Goal: Task Accomplishment & Management: Use online tool/utility

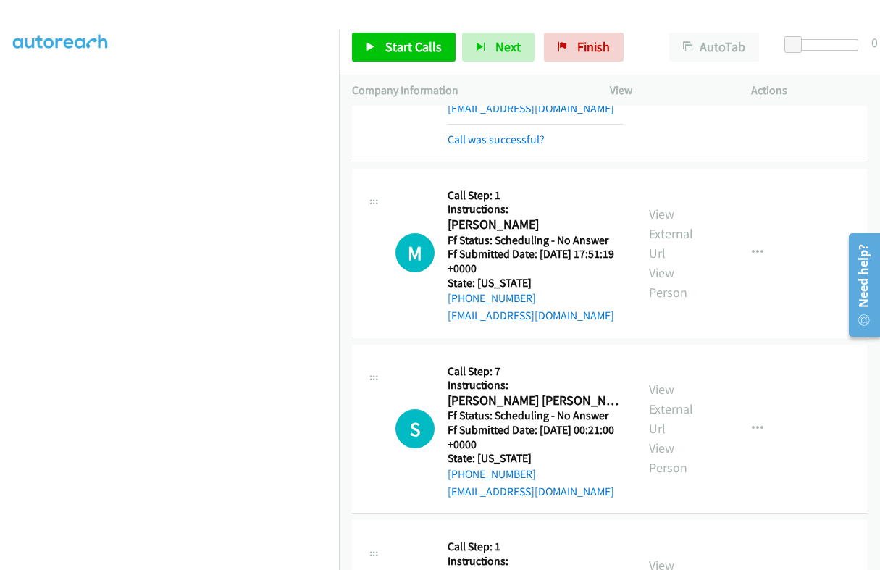
scroll to position [2623, 0]
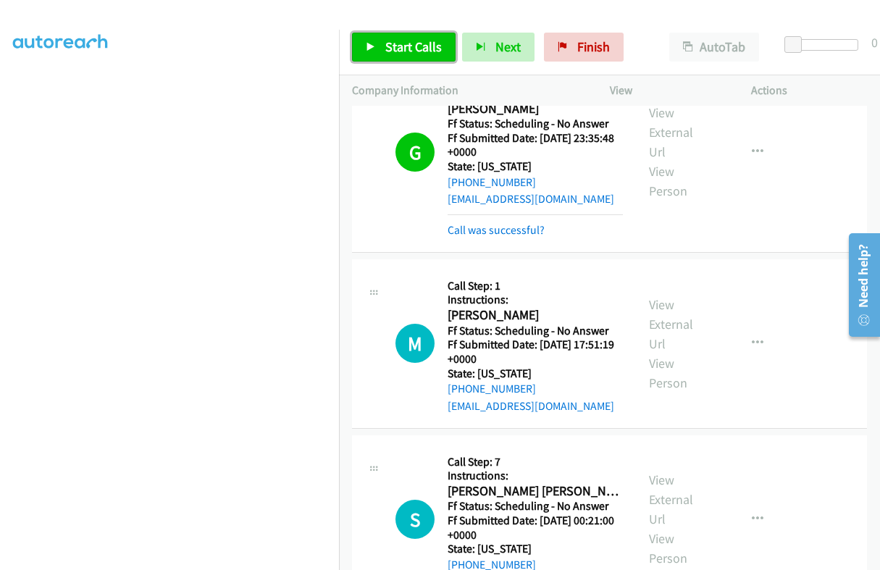
click at [435, 50] on span "Start Calls" at bounding box center [413, 46] width 56 height 17
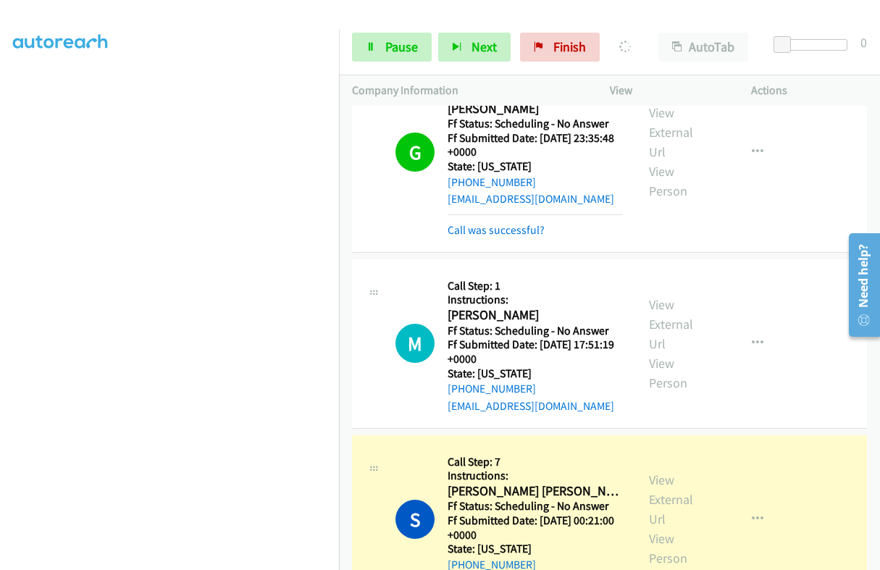
scroll to position [2714, 0]
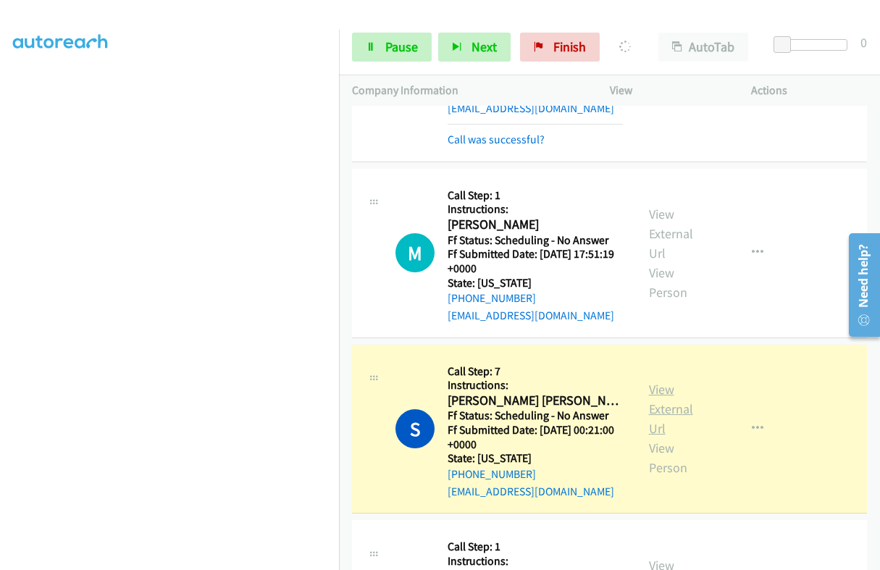
click at [659, 381] on link "View External Url" at bounding box center [671, 409] width 44 height 56
click at [404, 54] on span "Pause" at bounding box center [401, 46] width 33 height 17
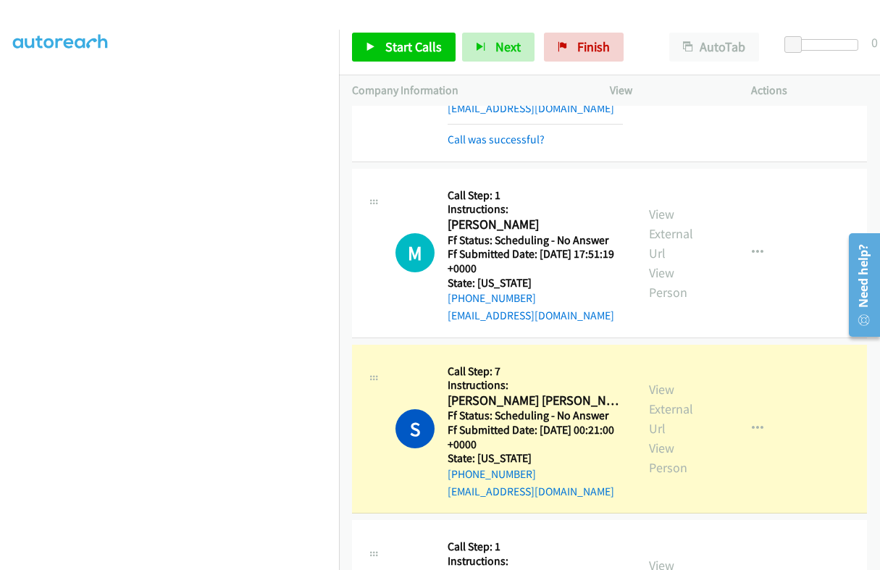
scroll to position [0, 0]
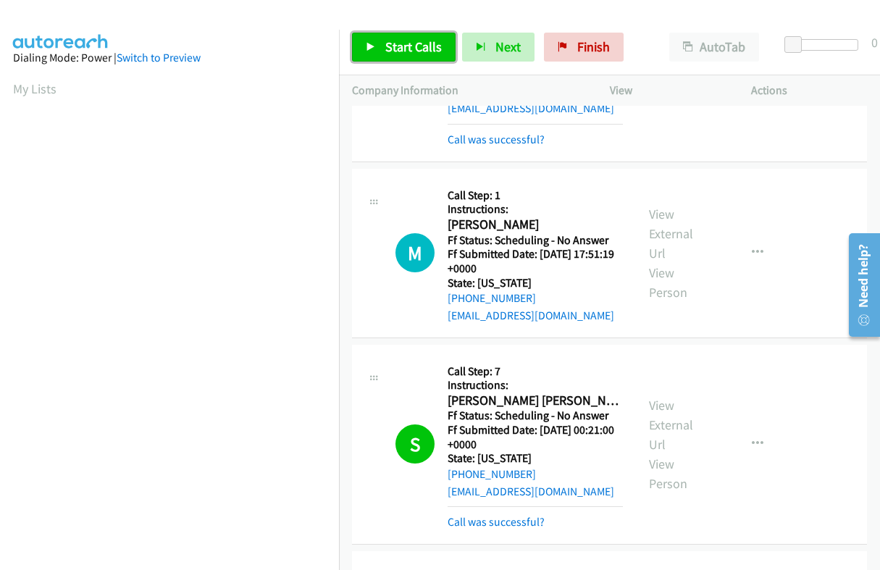
click at [420, 41] on span "Start Calls" at bounding box center [413, 46] width 56 height 17
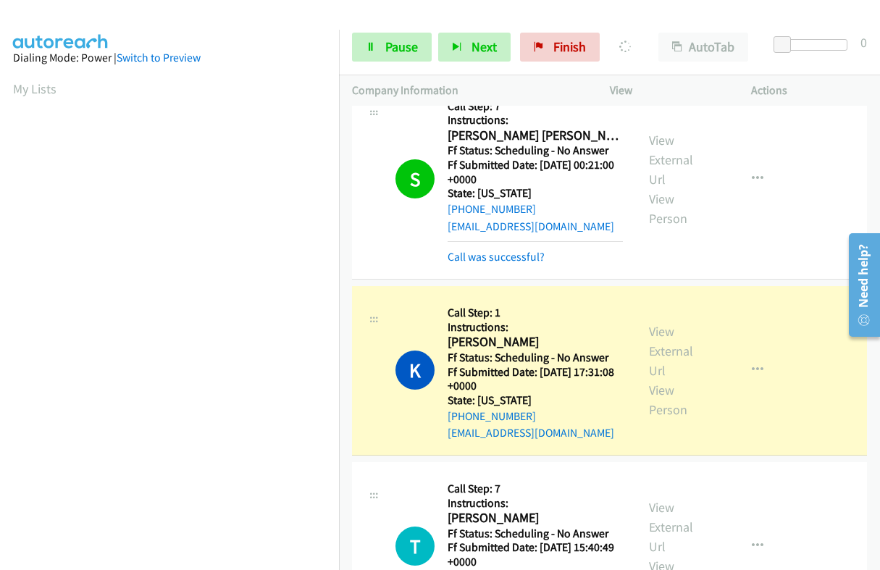
scroll to position [2986, 0]
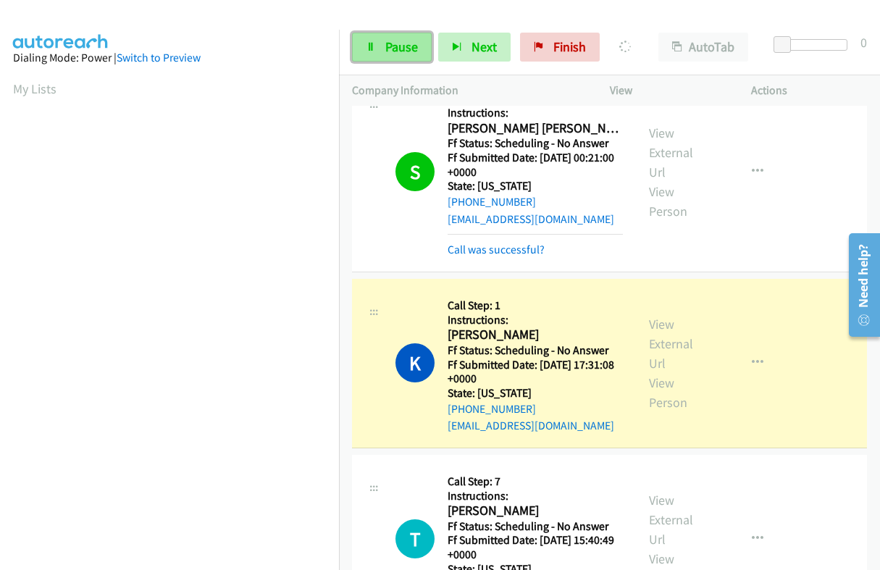
click at [369, 56] on link "Pause" at bounding box center [392, 47] width 80 height 29
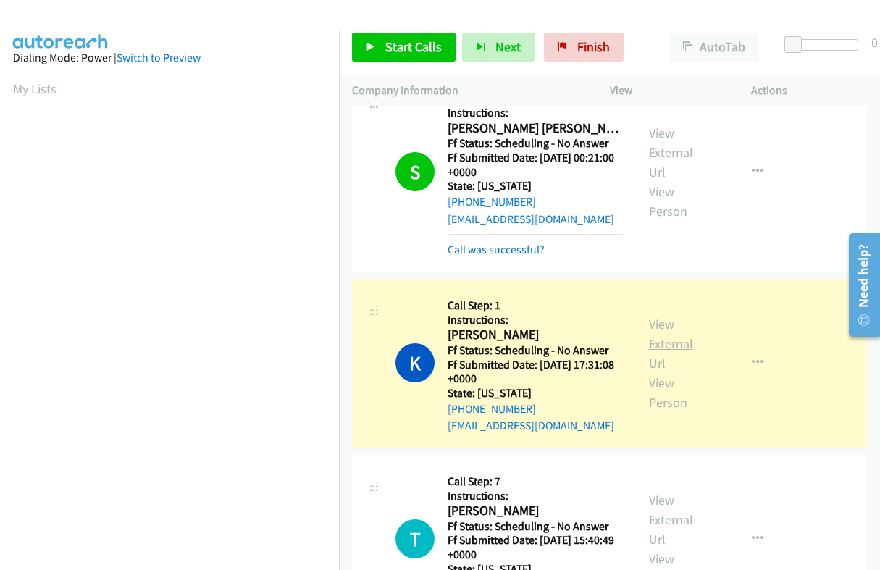
click at [657, 316] on link "View External Url" at bounding box center [671, 344] width 44 height 56
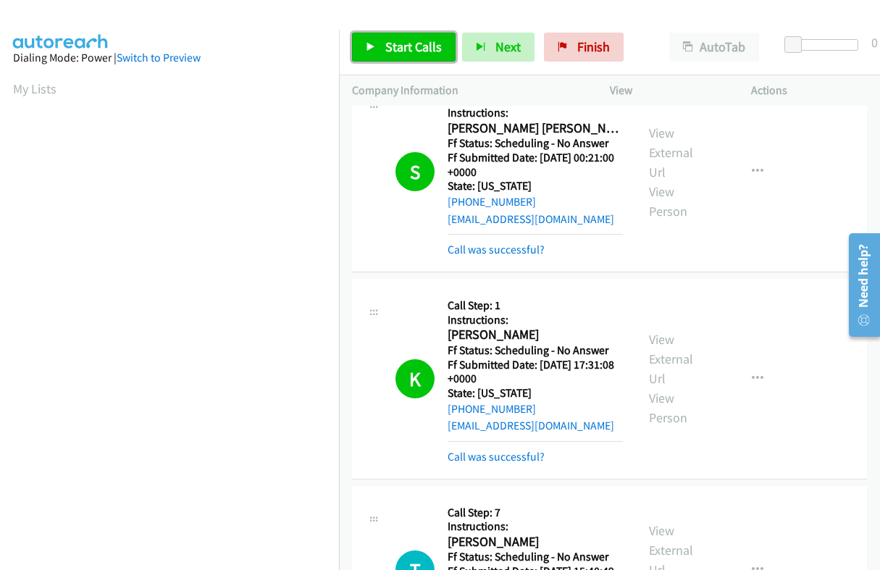
click at [387, 42] on span "Start Calls" at bounding box center [413, 46] width 56 height 17
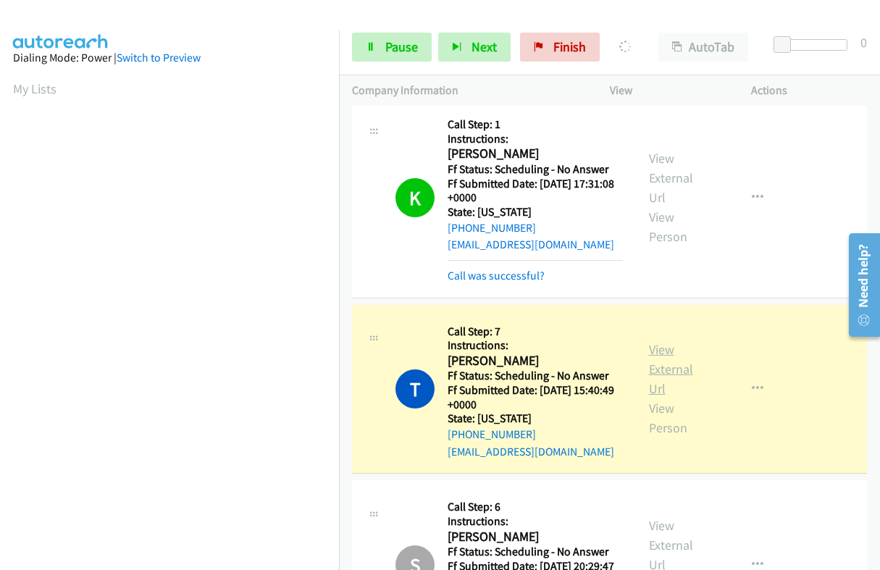
click at [655, 341] on link "View External Url" at bounding box center [671, 369] width 44 height 56
click at [380, 49] on link "Pause" at bounding box center [392, 47] width 80 height 29
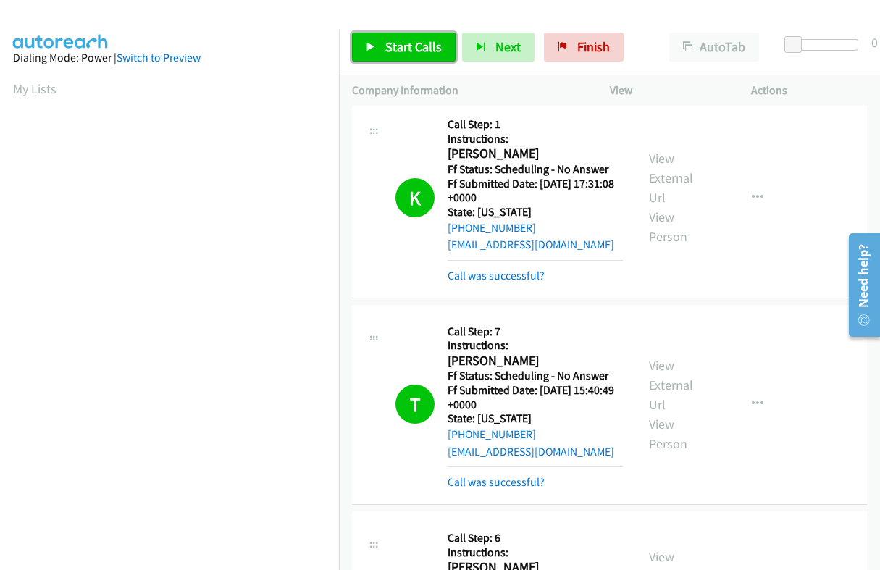
click at [398, 56] on link "Start Calls" at bounding box center [404, 47] width 104 height 29
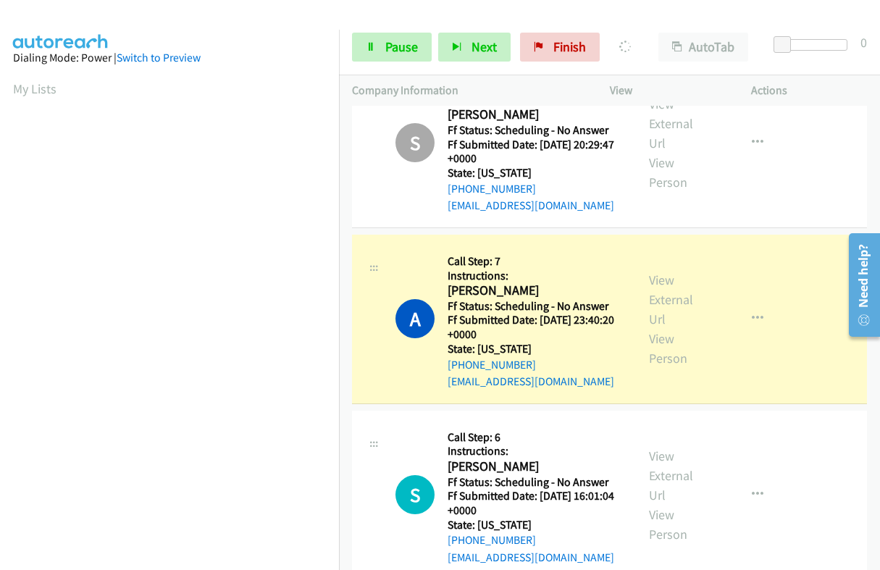
scroll to position [245, 0]
click at [460, 299] on h5 "Ff Status: Scheduling - No Answer" at bounding box center [534, 306] width 175 height 14
click at [398, 38] on link "Pause" at bounding box center [392, 47] width 80 height 29
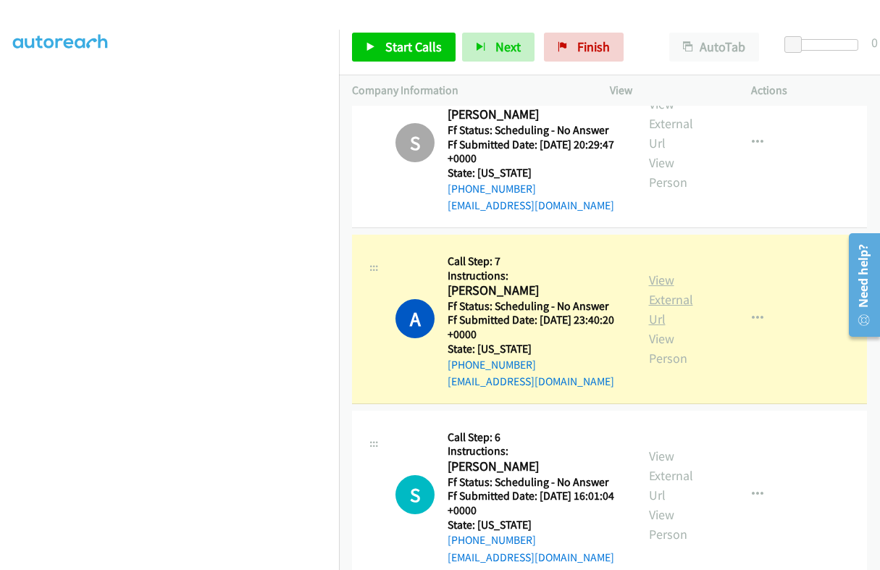
click at [661, 277] on link "View External Url" at bounding box center [671, 299] width 44 height 56
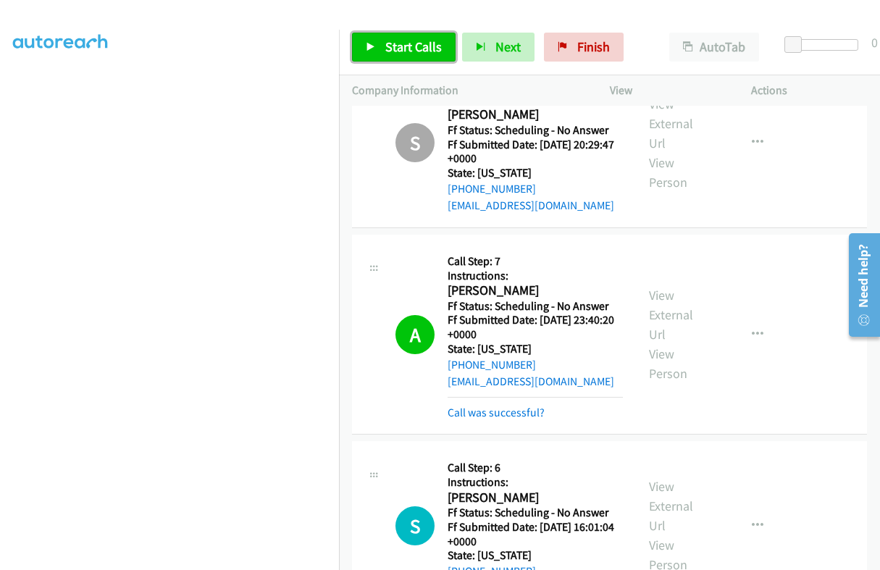
click at [392, 54] on span "Start Calls" at bounding box center [413, 46] width 56 height 17
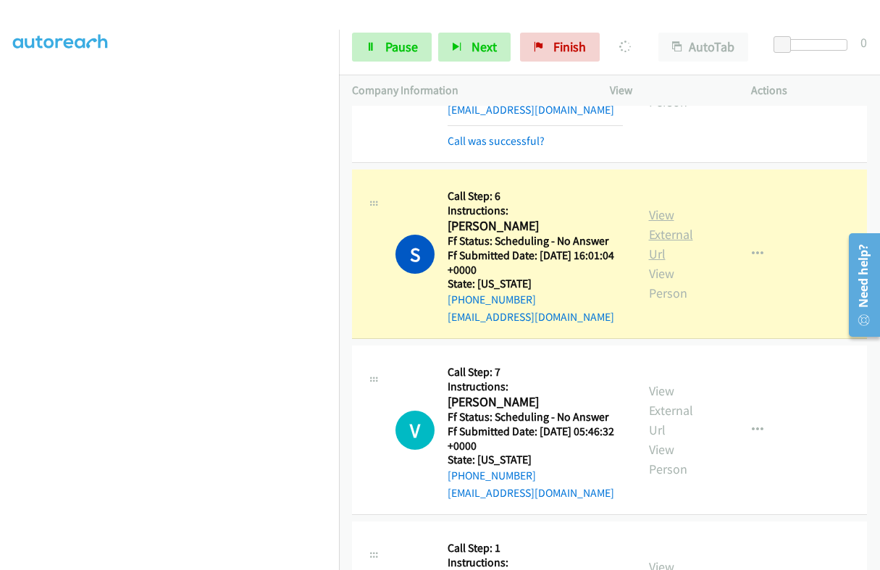
click at [654, 206] on link "View External Url" at bounding box center [671, 234] width 44 height 56
click at [398, 49] on span "Pause" at bounding box center [401, 46] width 33 height 17
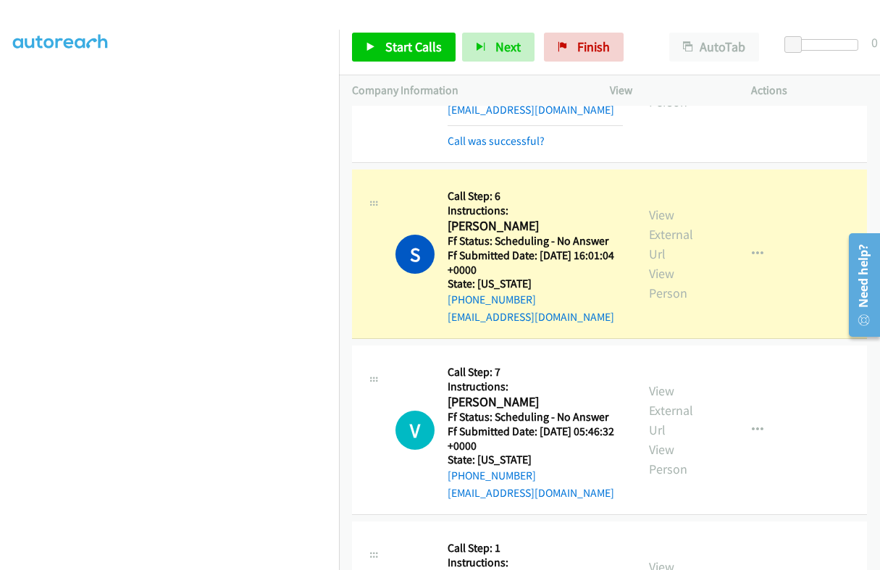
scroll to position [0, 0]
